Goal: Participate in discussion

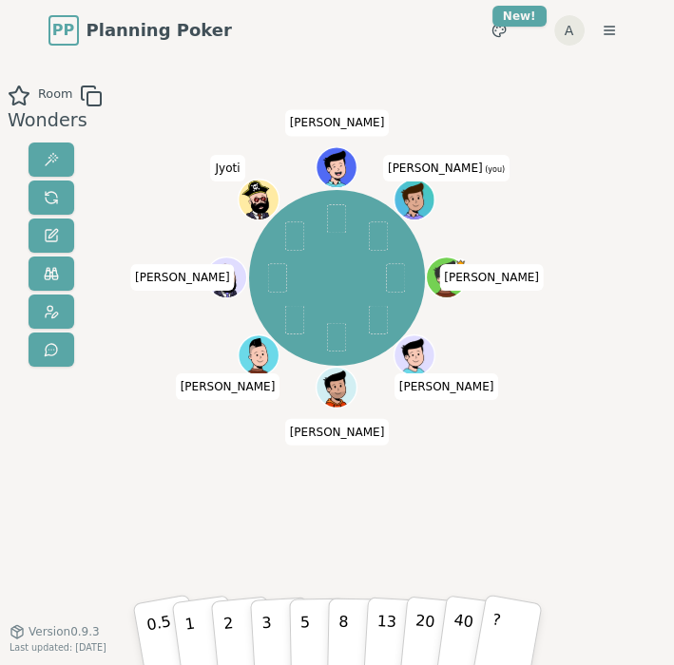
click at [322, 502] on div "[PERSON_NAME] [PERSON_NAME] [PERSON_NAME] Jyoti [PERSON_NAME] (you)" at bounding box center [338, 346] width 350 height 523
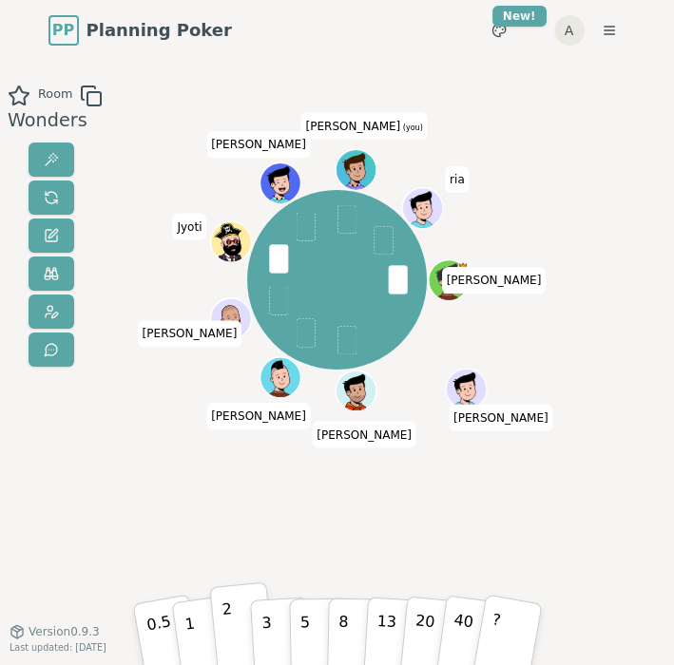
click at [231, 631] on button "2" at bounding box center [241, 627] width 65 height 90
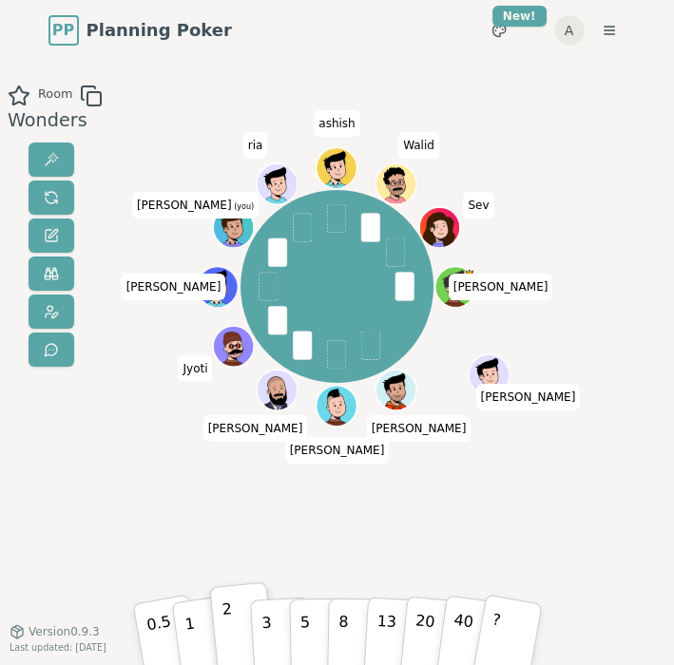
click at [249, 551] on div "[PERSON_NAME] [PERSON_NAME] [PERSON_NAME] Jyoti [PERSON_NAME] (you) ria [PERSON…" at bounding box center [338, 346] width 350 height 523
click at [259, 623] on button "3" at bounding box center [280, 627] width 62 height 88
click at [296, 520] on div "[PERSON_NAME] [PERSON_NAME] [PERSON_NAME] Jyoti [PERSON_NAME] (you) ria [PERSON…" at bounding box center [338, 346] width 350 height 523
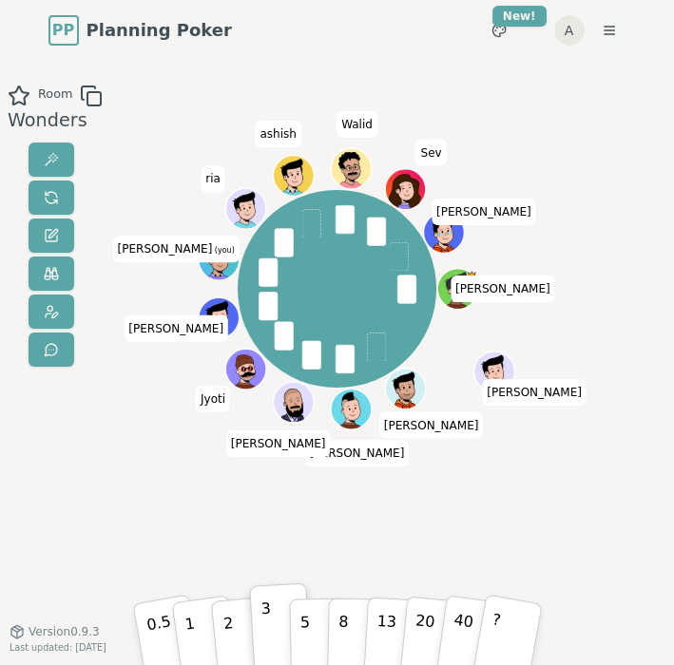
click at [108, 523] on div "Room Wonders [PERSON_NAME] [PERSON_NAME] [PERSON_NAME] Jyoti [PERSON_NAME] (you…" at bounding box center [337, 346] width 674 height 523
click at [298, 615] on button "5" at bounding box center [318, 627] width 59 height 86
drag, startPoint x: 130, startPoint y: 516, endPoint x: 150, endPoint y: 512, distance: 20.3
click at [150, 512] on div "Room Wonders [PERSON_NAME] [PERSON_NAME] [PERSON_NAME] Jyoti [PERSON_NAME] (you…" at bounding box center [337, 346] width 674 height 523
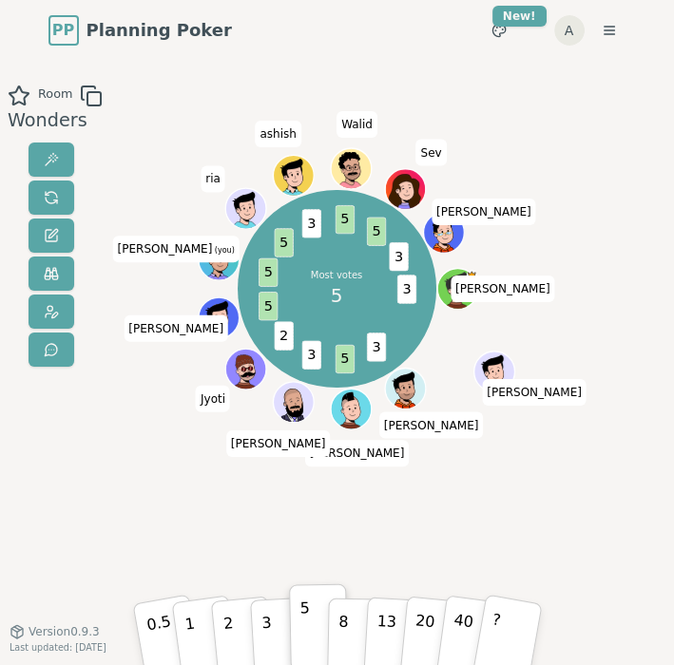
click at [259, 540] on div "Most votes 5 3 3 5 3 2 5 5 5 3 5 5 3 [PERSON_NAME] [PERSON_NAME] [PERSON_NAME] …" at bounding box center [338, 346] width 350 height 523
click at [371, 417] on div "Room Wonders Most votes 5 3 3 5 3 2 5 5 5 3 5 5 3 [PERSON_NAME] [PERSON_NAME] […" at bounding box center [337, 346] width 674 height 523
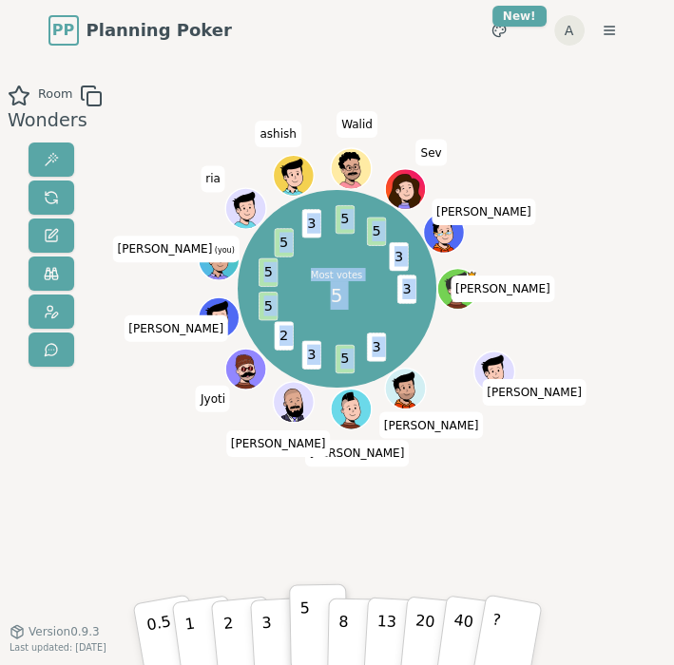
click at [369, 488] on div "Most votes 5 3 3 5 3 2 5 5 5 3 5 5 3 [PERSON_NAME] [PERSON_NAME] [PERSON_NAME] …" at bounding box center [338, 346] width 350 height 523
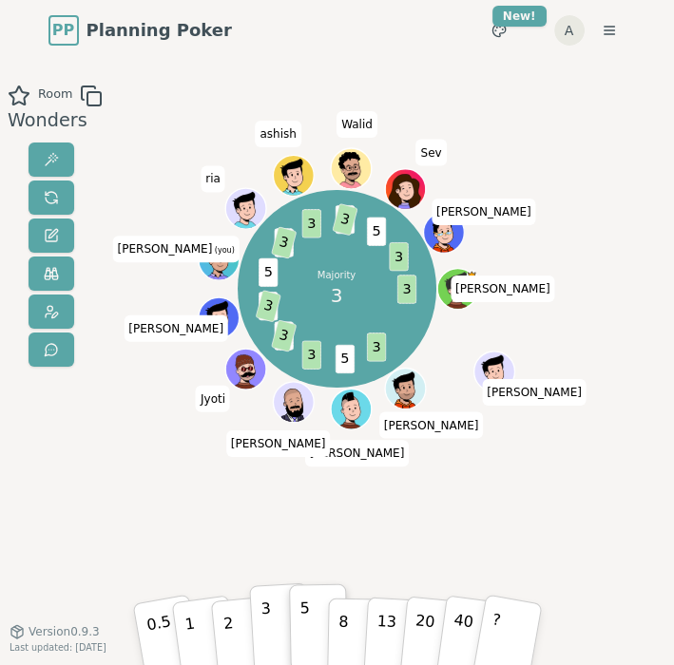
click at [259, 631] on button "3" at bounding box center [280, 627] width 62 height 88
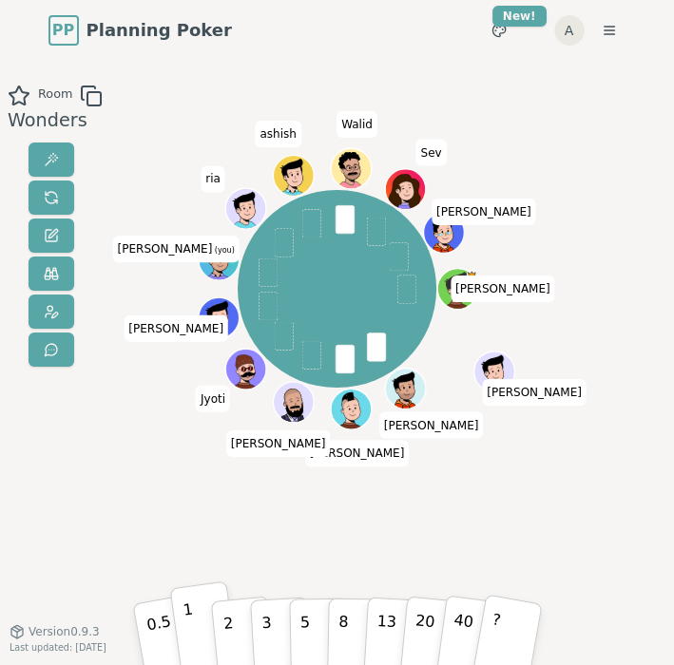
click at [182, 623] on button "1" at bounding box center [203, 627] width 68 height 92
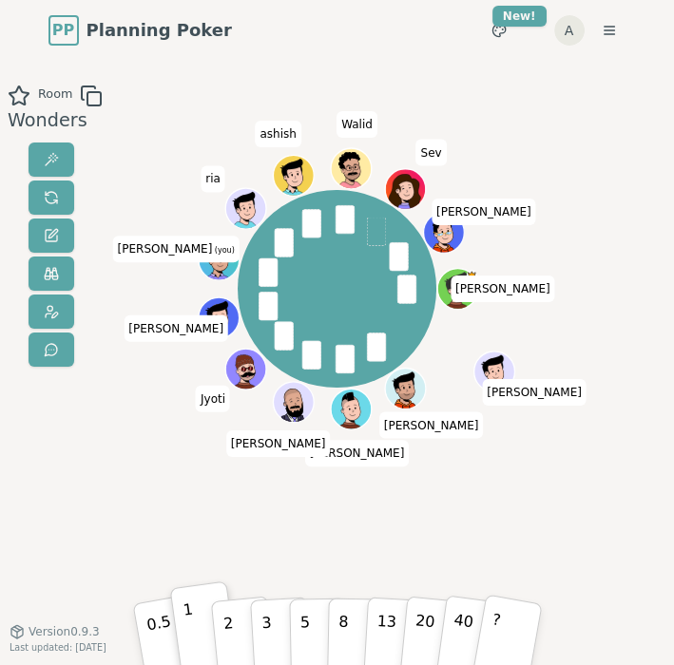
click at [171, 542] on div "[PERSON_NAME] [PERSON_NAME] [PERSON_NAME] Jyoti [PERSON_NAME] (you) ria ashish …" at bounding box center [338, 346] width 350 height 523
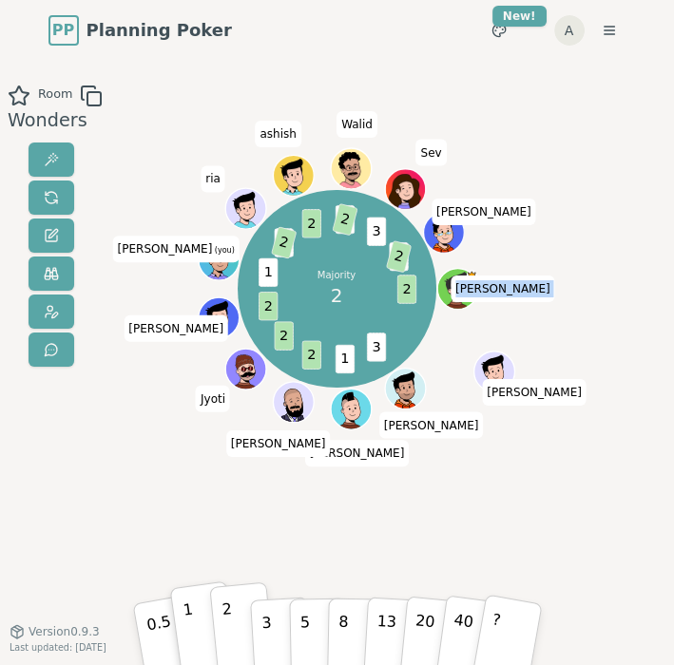
click at [239, 625] on button "2" at bounding box center [241, 627] width 65 height 90
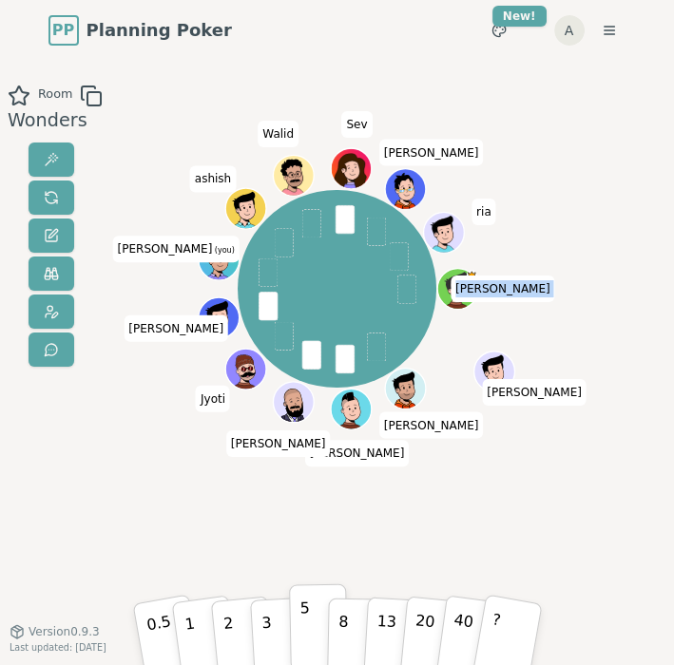
click at [297, 625] on button "5" at bounding box center [318, 627] width 59 height 86
click at [82, 490] on div "Room Wonders" at bounding box center [51, 346] width 103 height 523
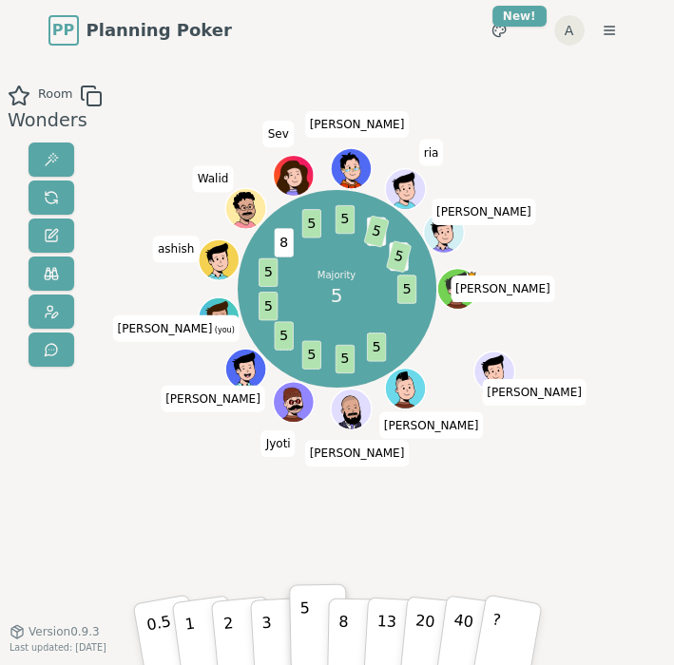
click at [197, 110] on div at bounding box center [338, 102] width 350 height 34
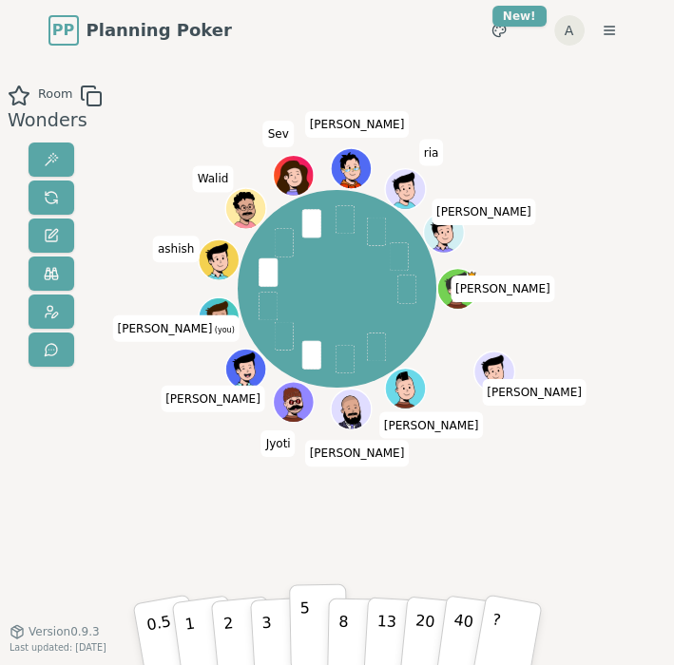
click at [300, 623] on p "5" at bounding box center [304, 627] width 11 height 65
click at [343, 624] on p "8" at bounding box center [342, 627] width 11 height 65
click at [300, 642] on p "5" at bounding box center [304, 627] width 11 height 65
click at [272, 635] on button "3" at bounding box center [280, 627] width 62 height 88
